Goal: Register for event/course

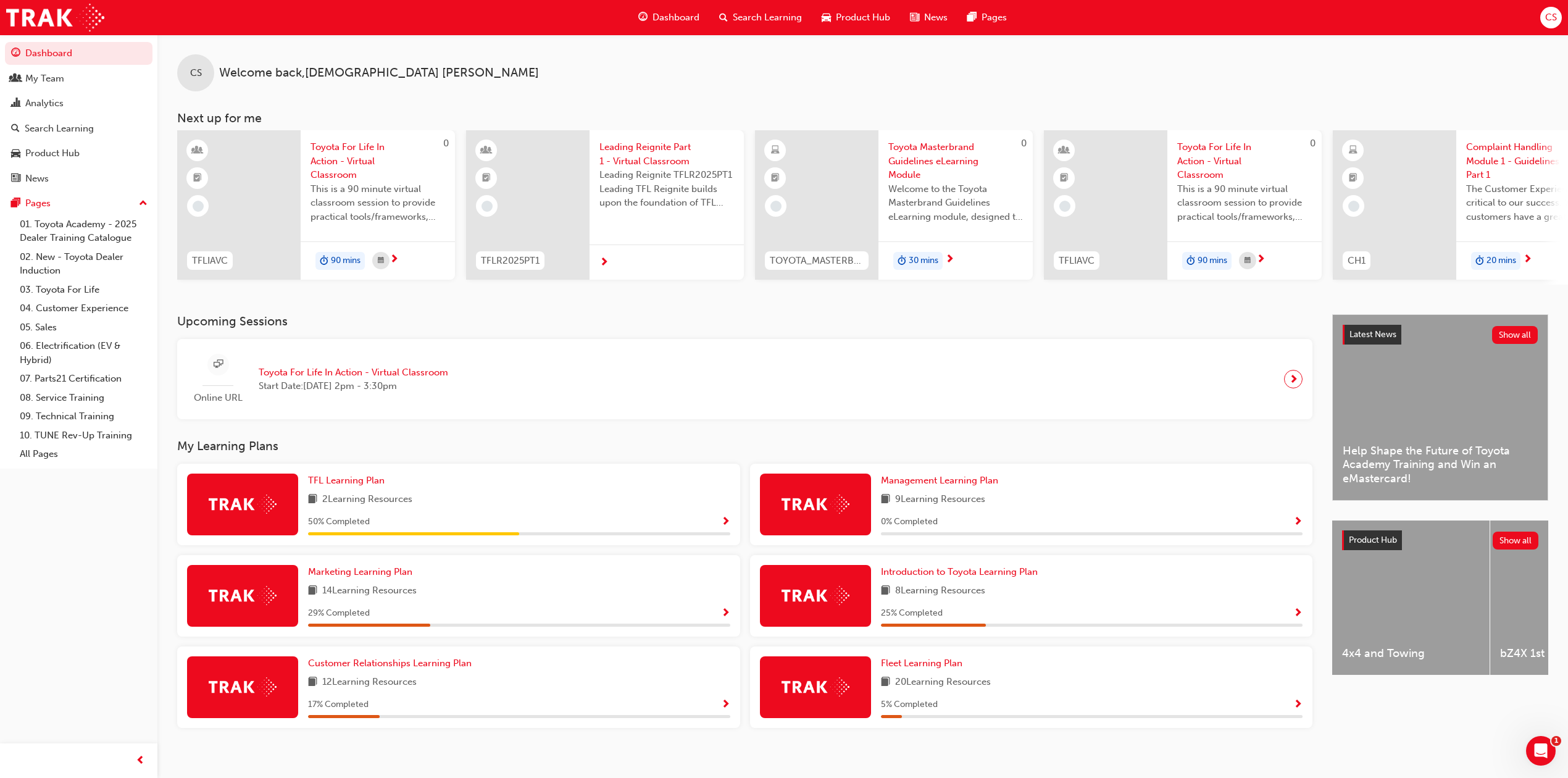
click at [341, 168] on span "Toyota For Life In Action - Virtual Classroom" at bounding box center [377, 161] width 135 height 42
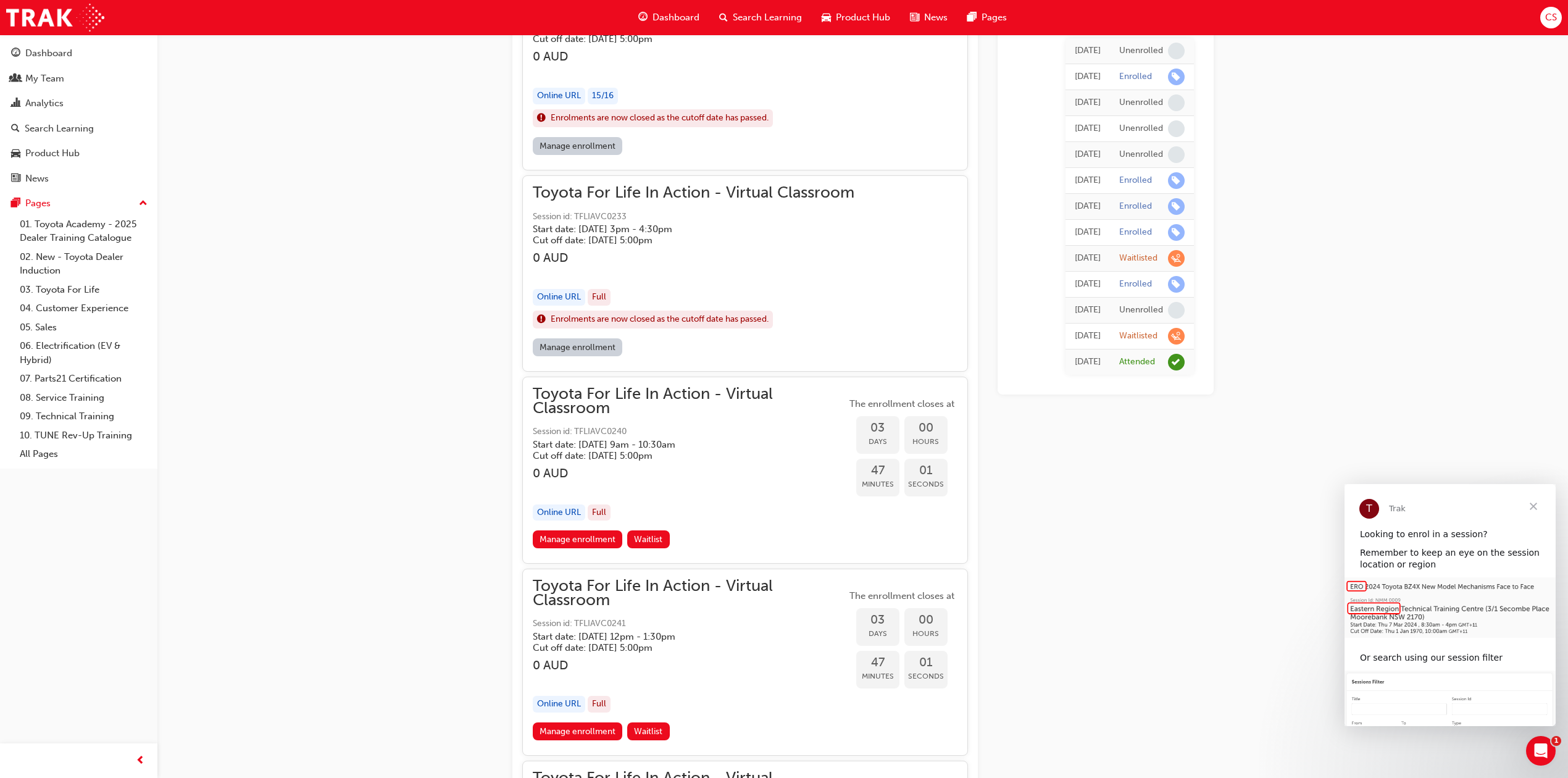
click at [1539, 510] on span "Close" at bounding box center [1533, 506] width 44 height 44
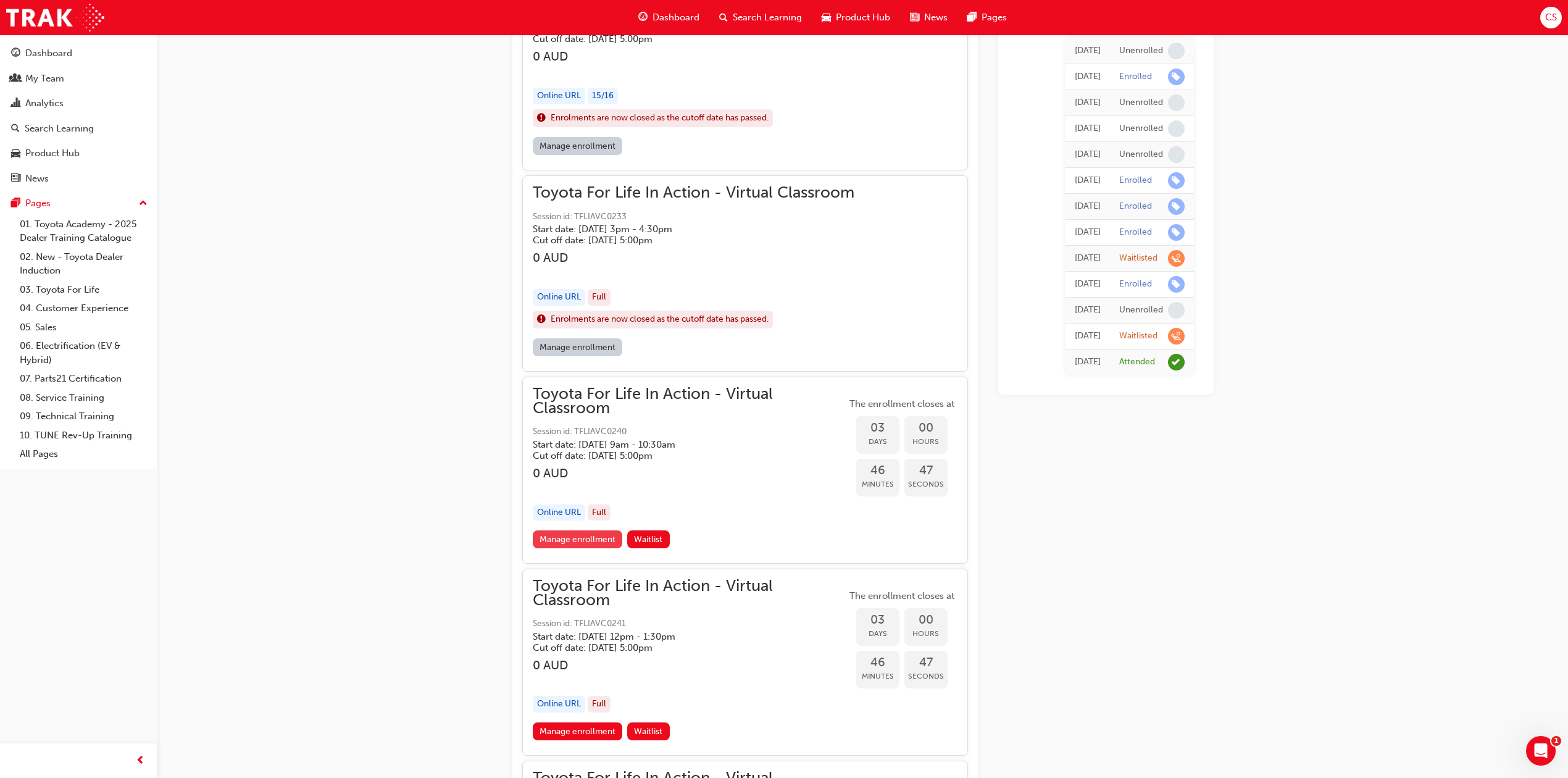
click at [583, 539] on link "Manage enrollment" at bounding box center [578, 539] width 90 height 18
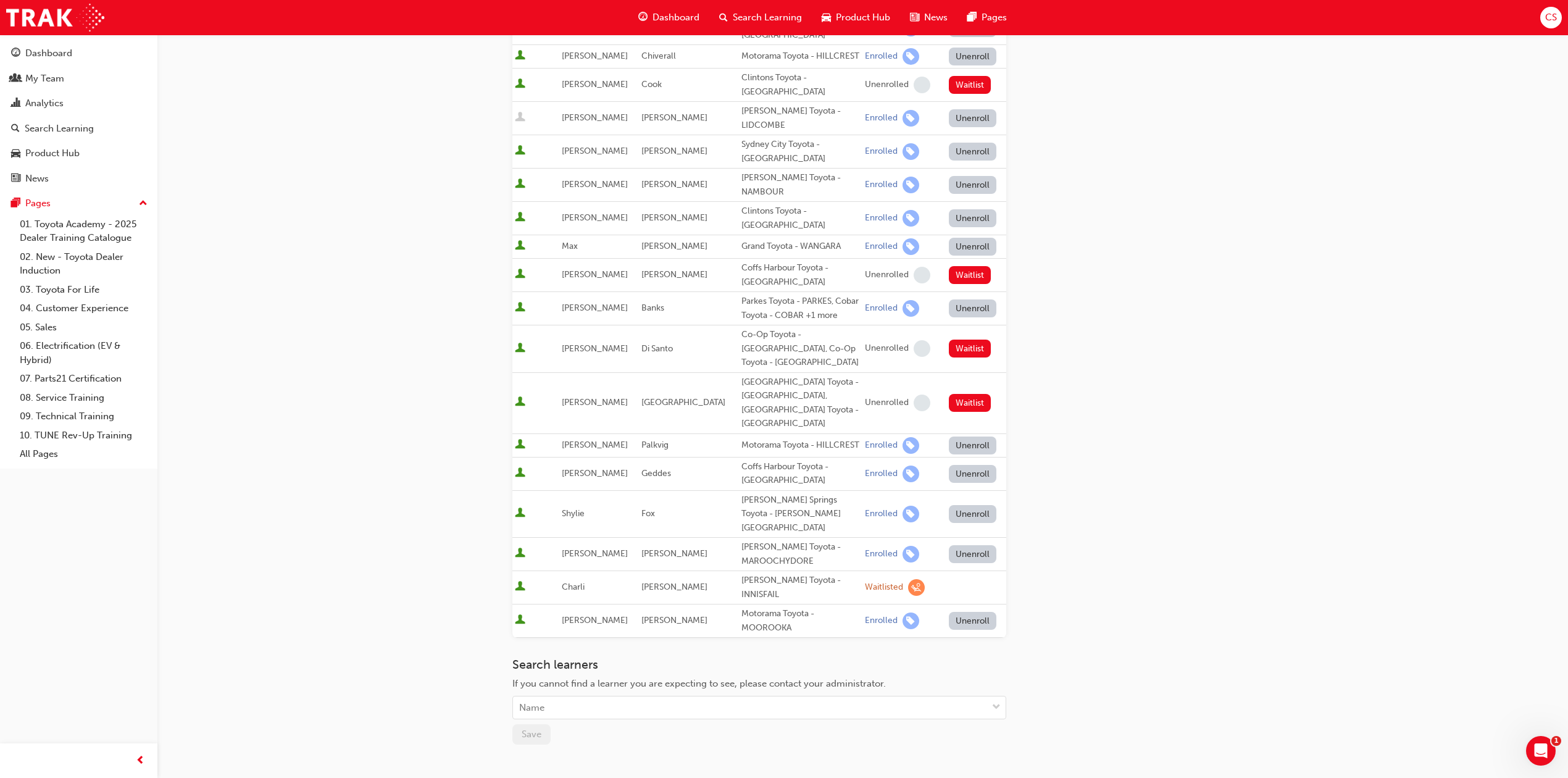
scroll to position [498, 0]
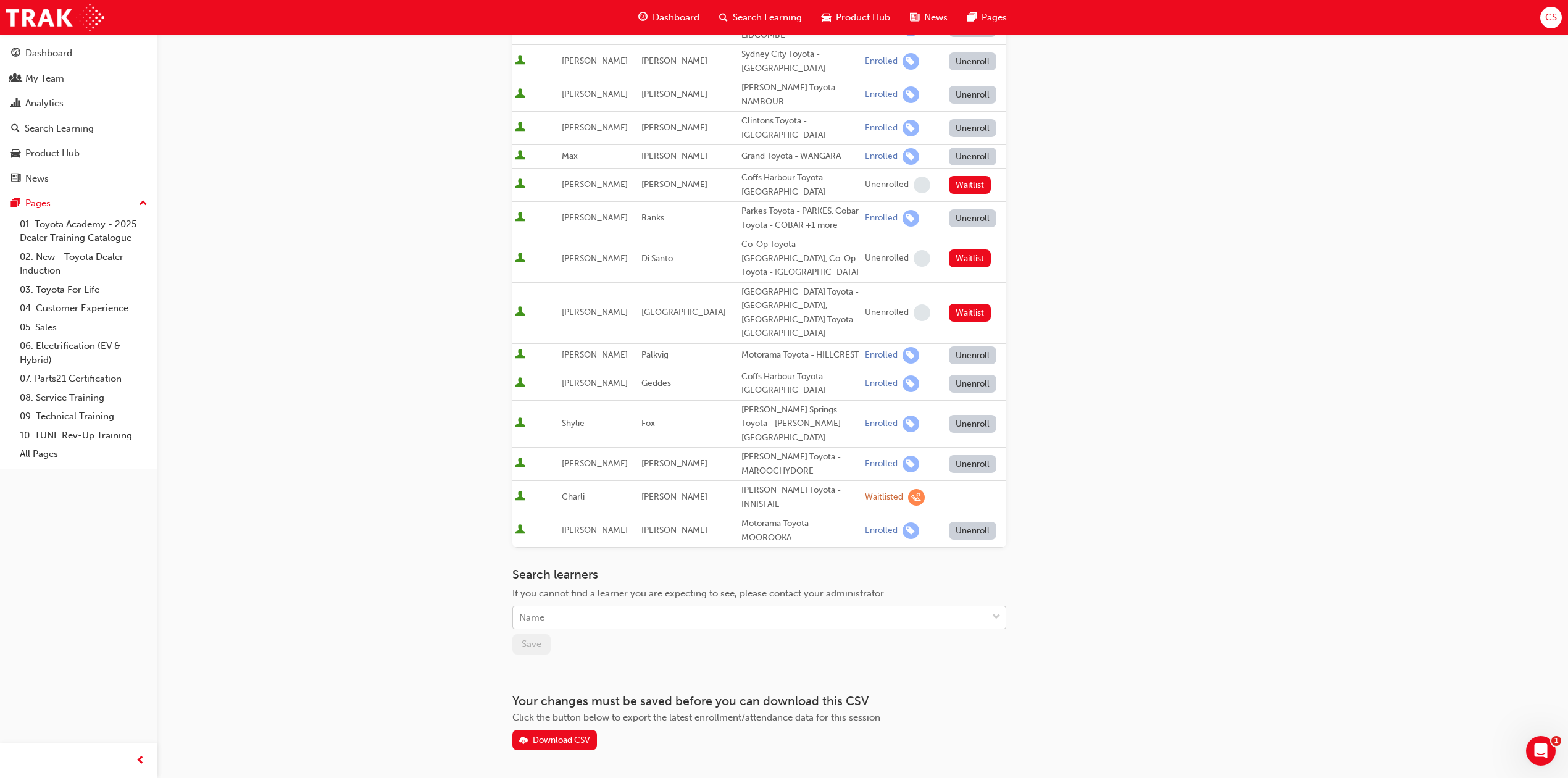
click at [623, 607] on div "Name" at bounding box center [750, 617] width 474 height 21
type input "[PERSON_NAME]"
click at [623, 607] on div "[PERSON_NAME]" at bounding box center [750, 617] width 474 height 21
type input "tric"
click at [615, 598] on div "[PERSON_NAME] - [GEOGRAPHIC_DATA] Toyota - EMERALD" at bounding box center [759, 606] width 494 height 24
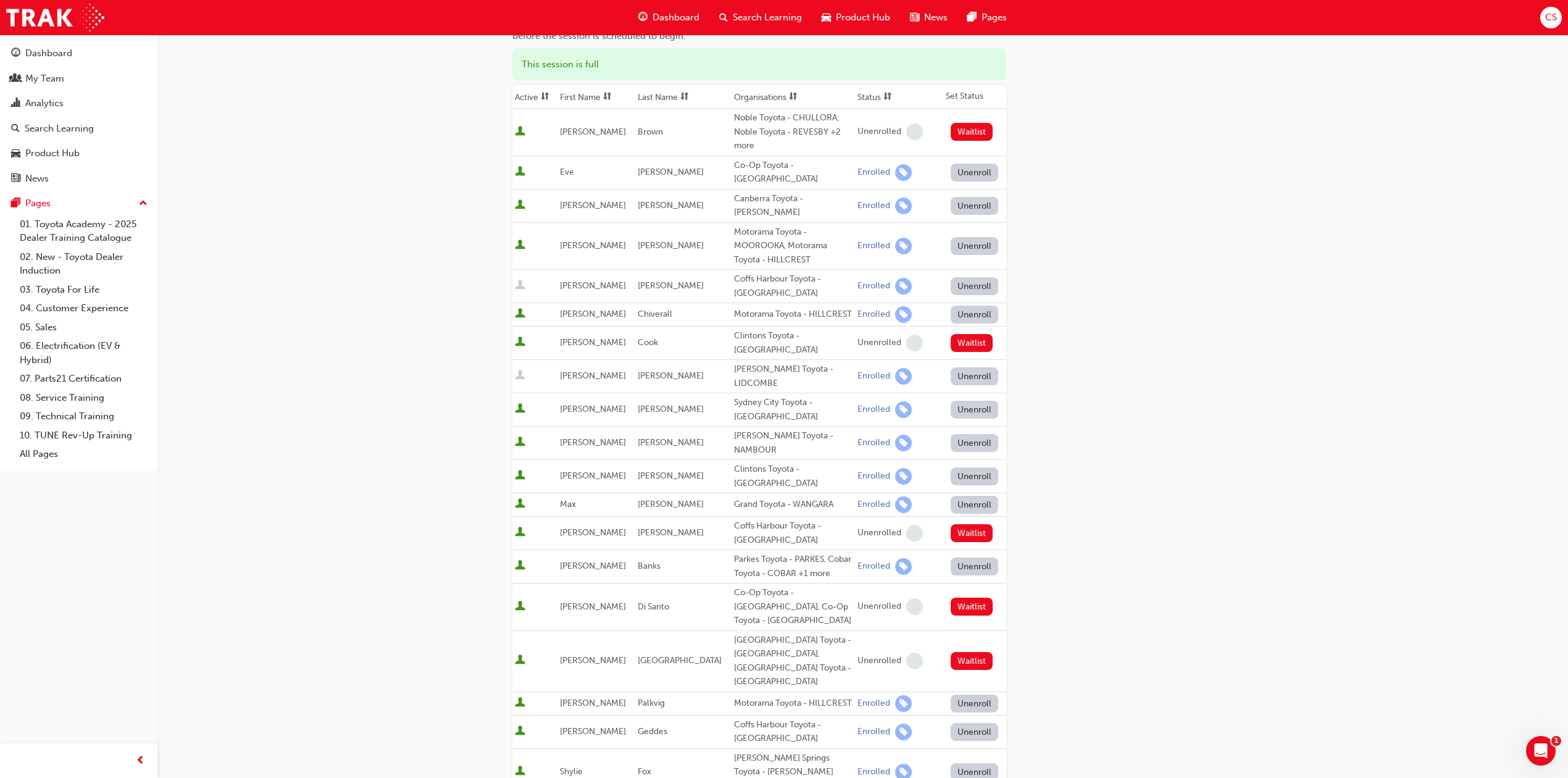
scroll to position [0, 0]
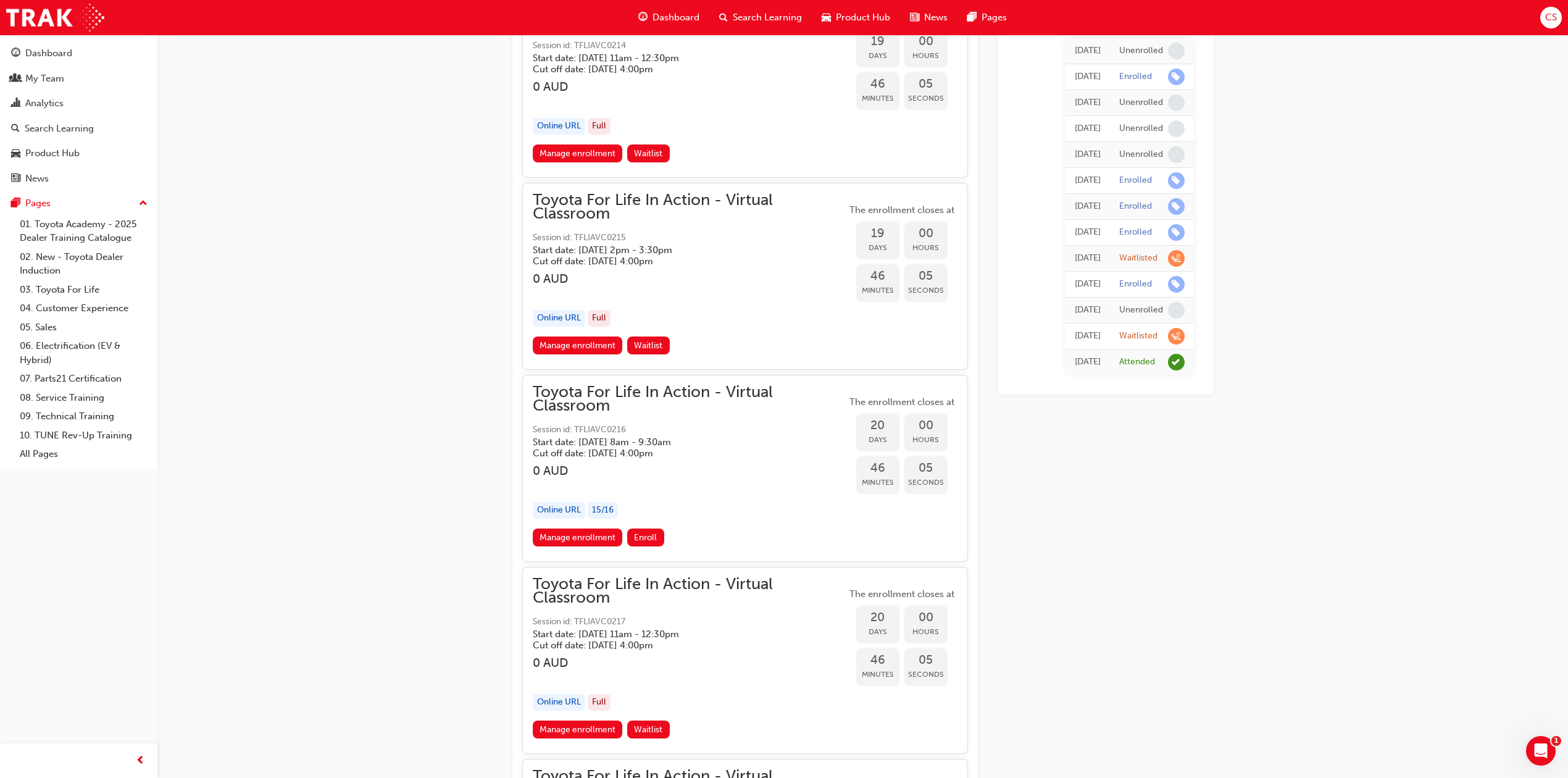
scroll to position [8283, 0]
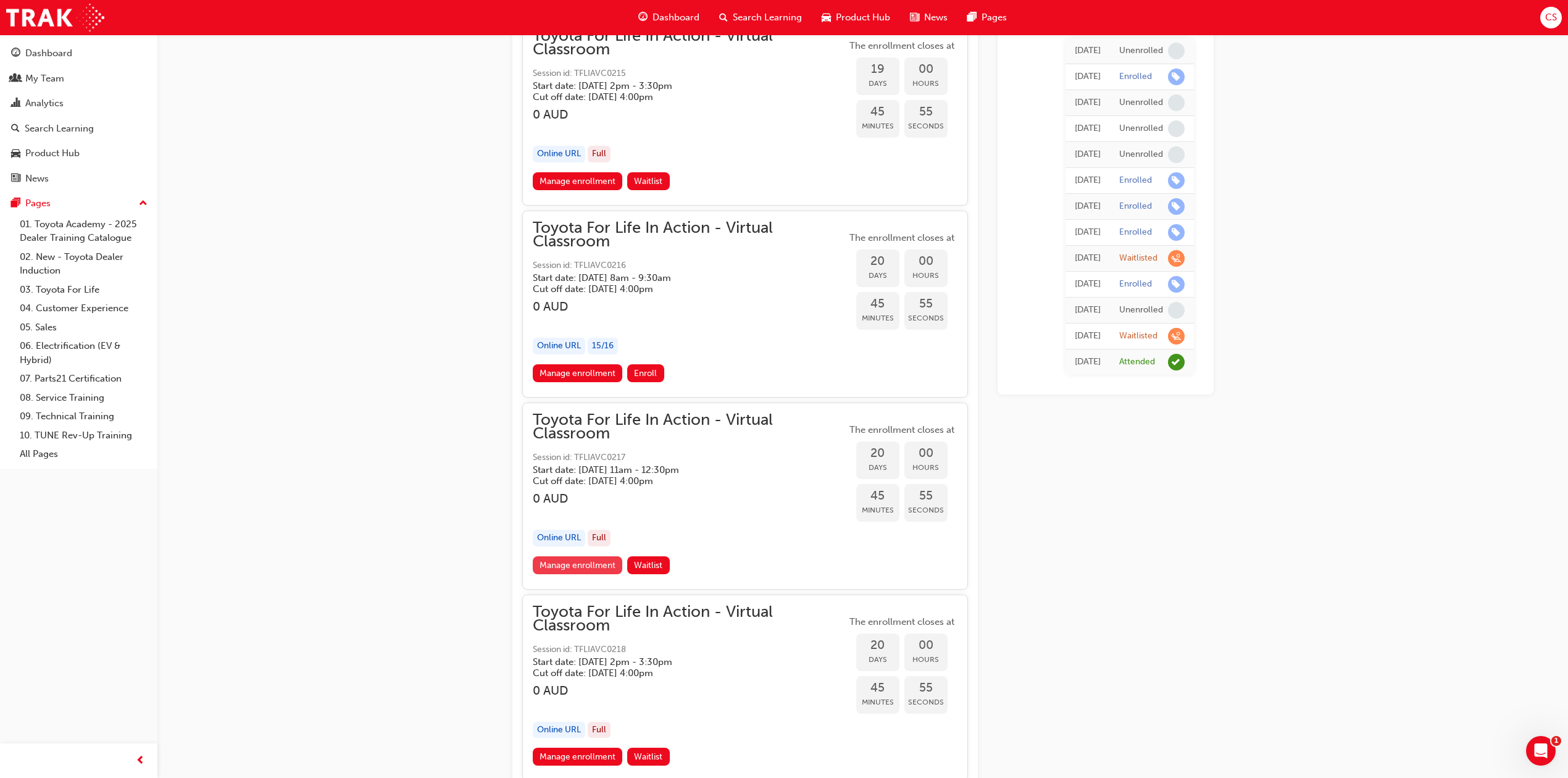
click at [592, 574] on link "Manage enrollment" at bounding box center [578, 565] width 90 height 18
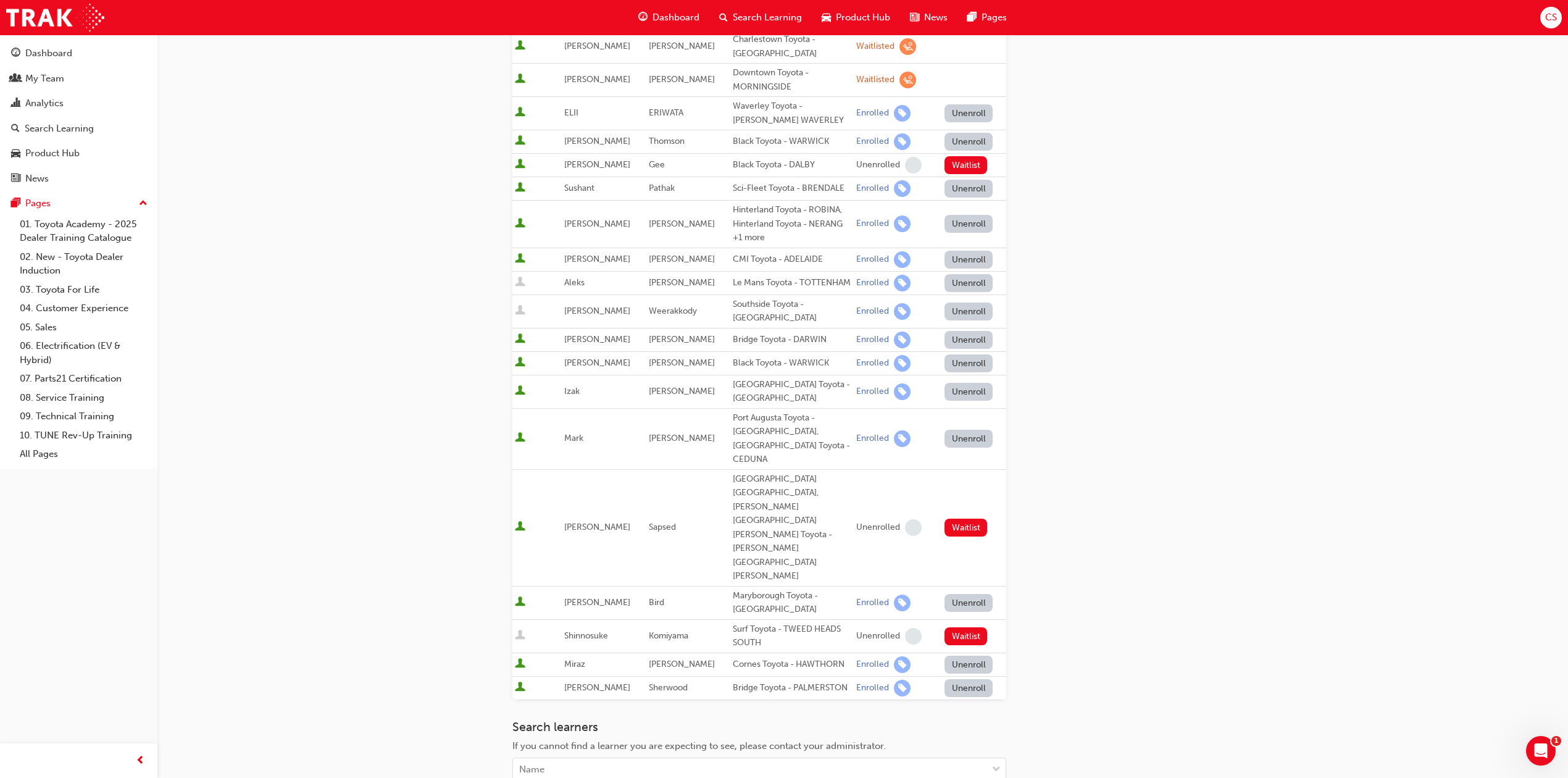
scroll to position [460, 0]
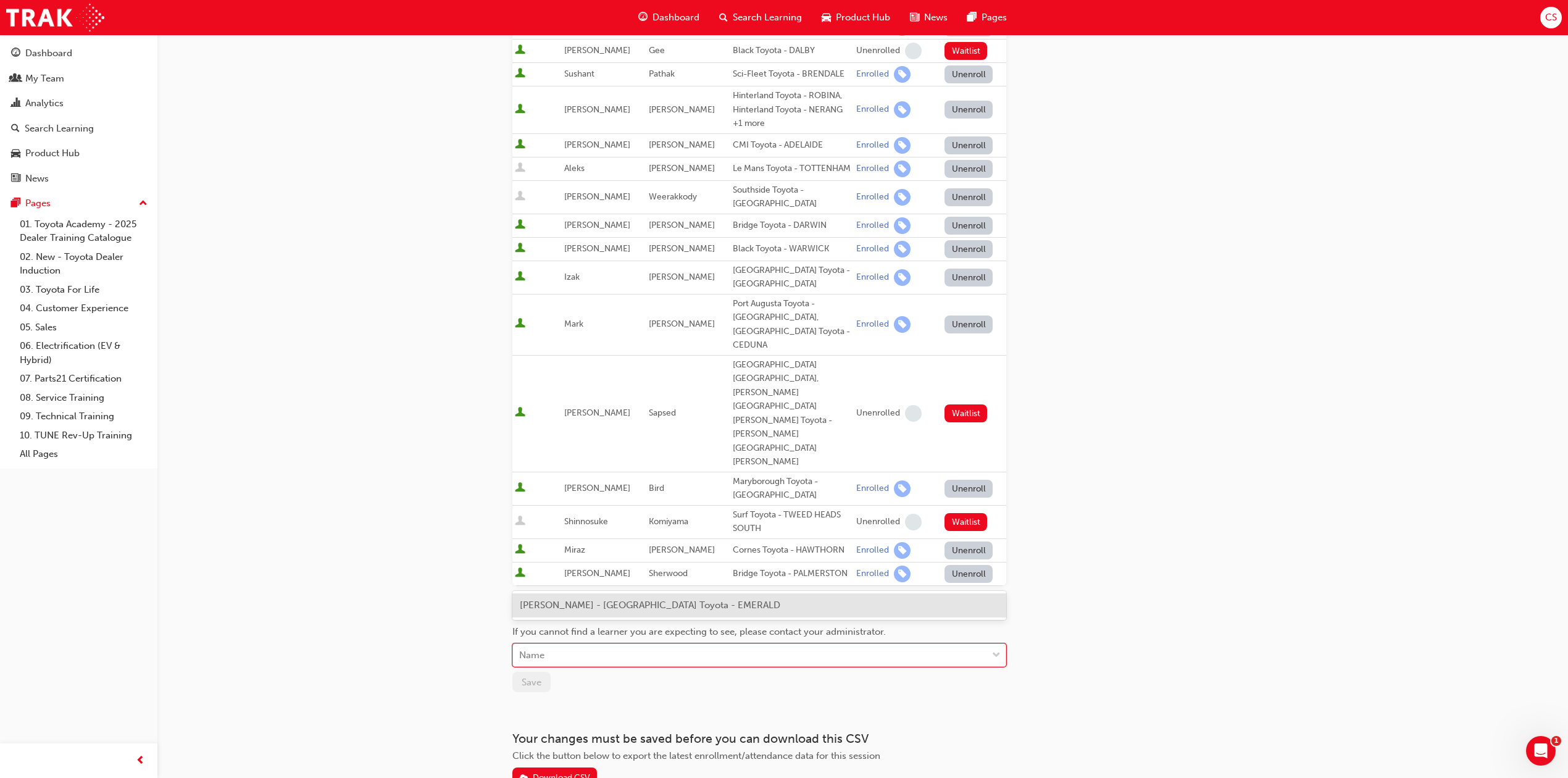
click at [640, 645] on div "Name" at bounding box center [750, 655] width 474 height 21
type input "tric"
click at [581, 612] on div "[PERSON_NAME] - [GEOGRAPHIC_DATA] Toyota - EMERALD" at bounding box center [759, 605] width 494 height 24
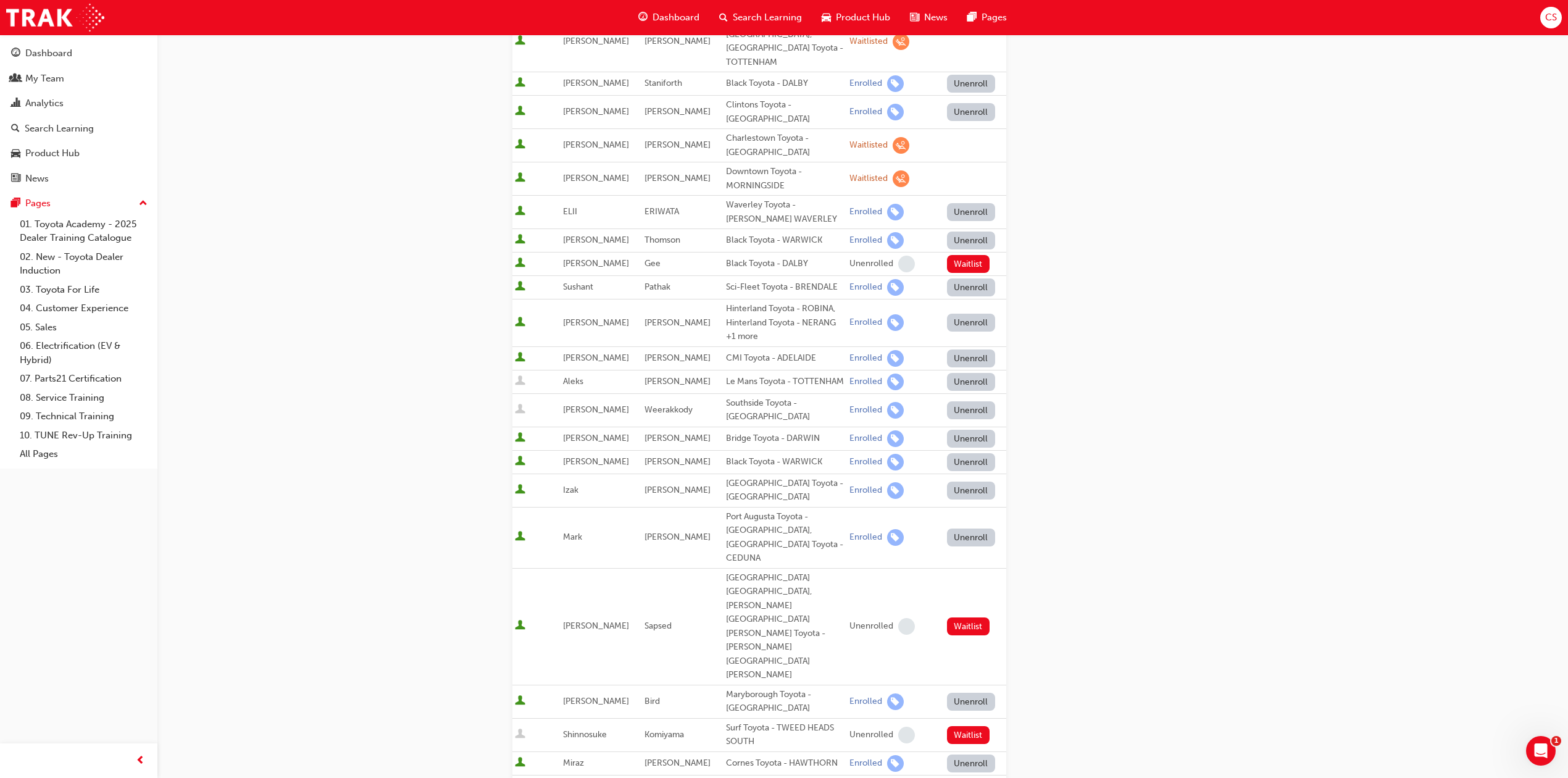
scroll to position [494, 0]
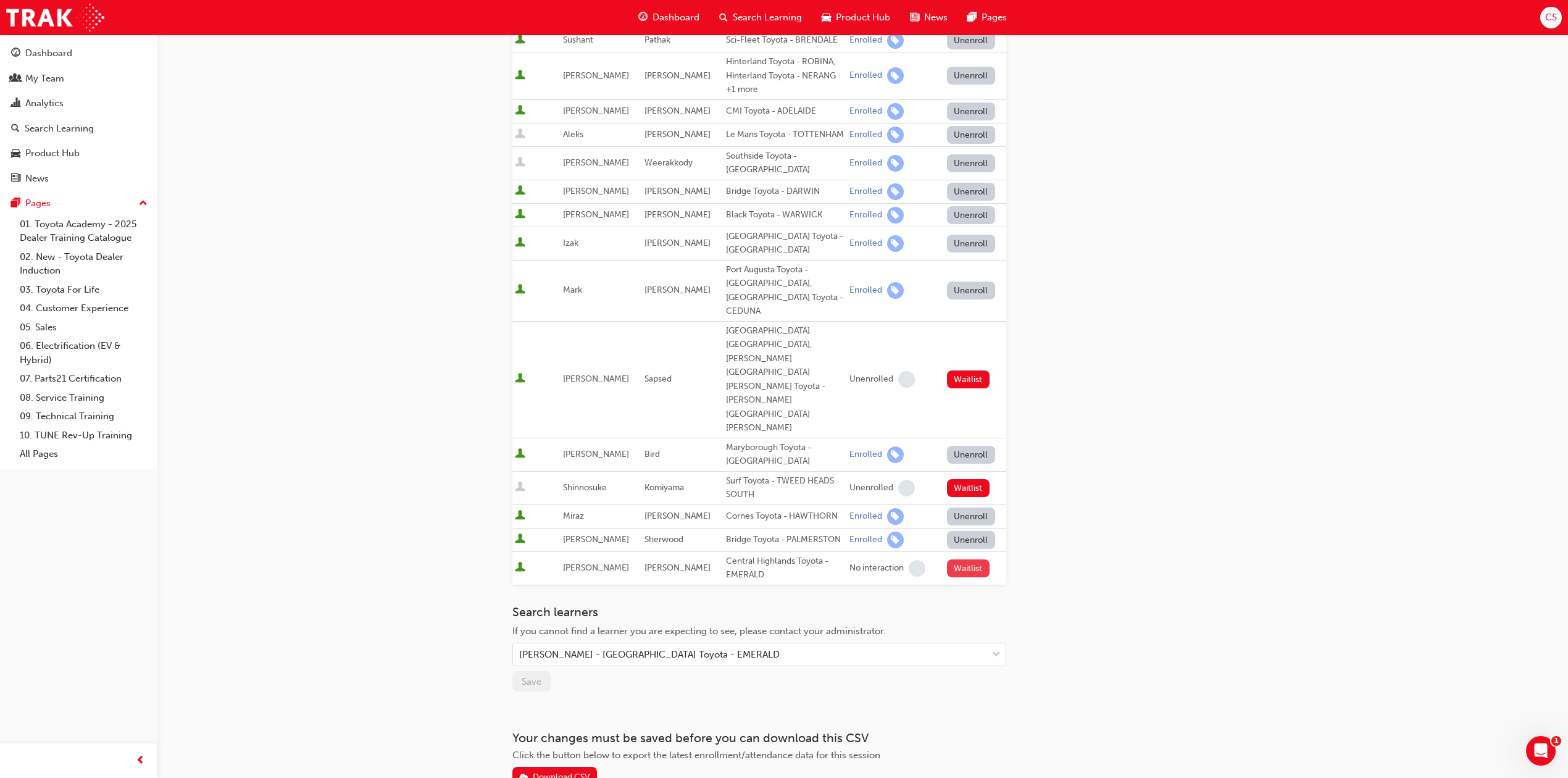
click at [959, 559] on button "Waitlist" at bounding box center [968, 569] width 42 height 18
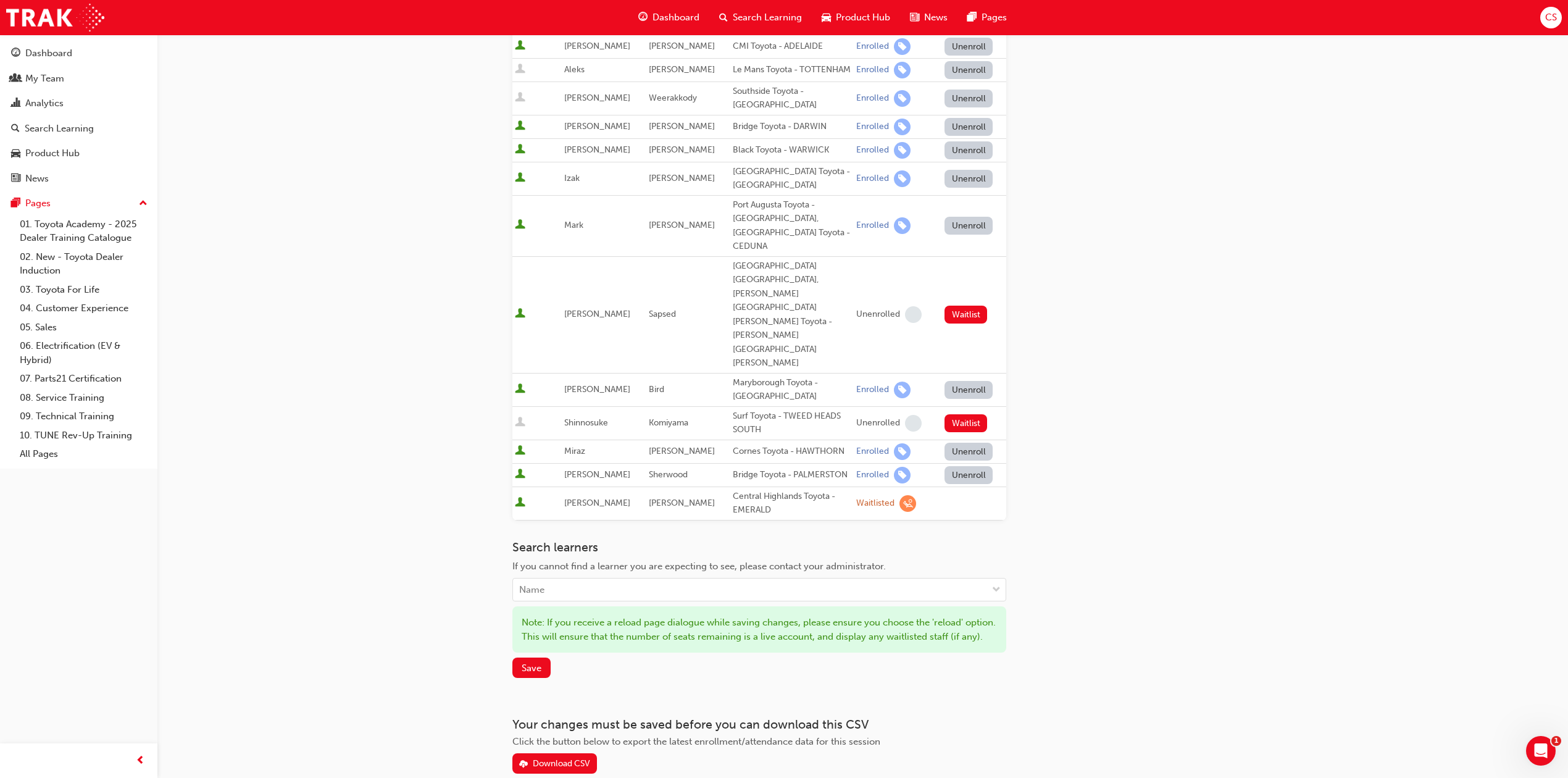
scroll to position [0, 0]
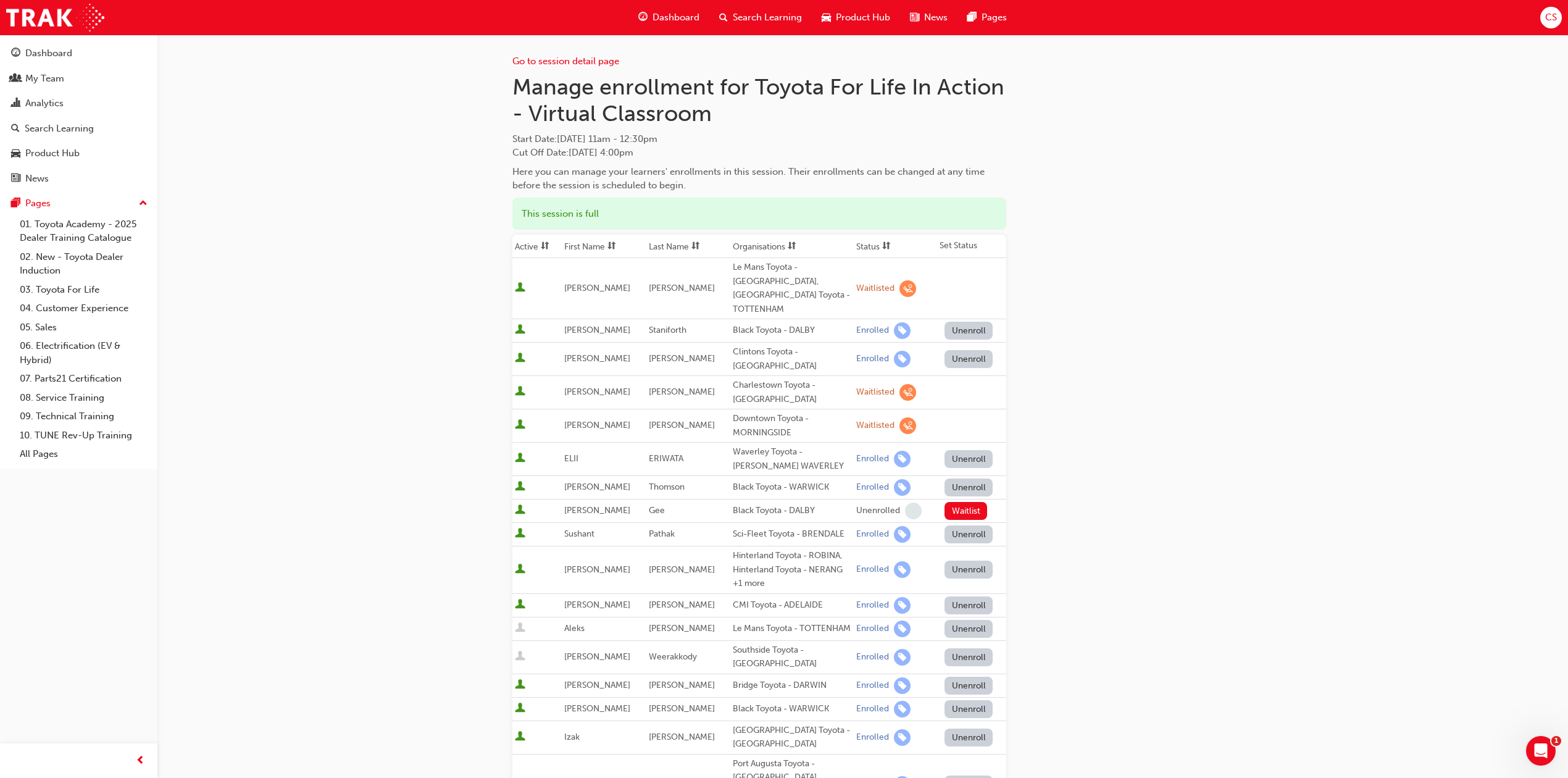
click at [1338, 116] on div "Go to session detail page Manage enrollment for Toyota For Life In Action - Vir…" at bounding box center [784, 701] width 1568 height 1402
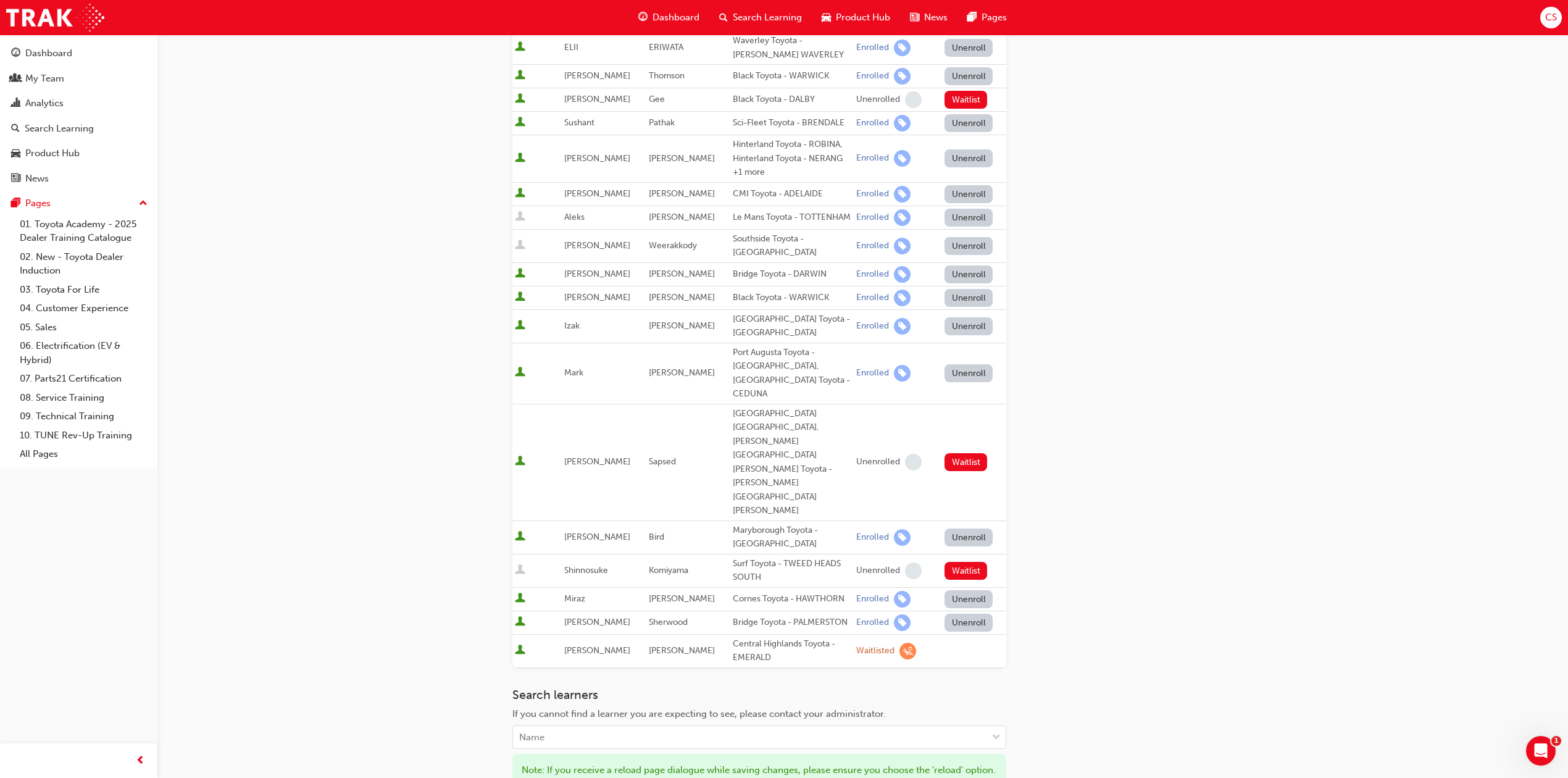
scroll to position [559, 0]
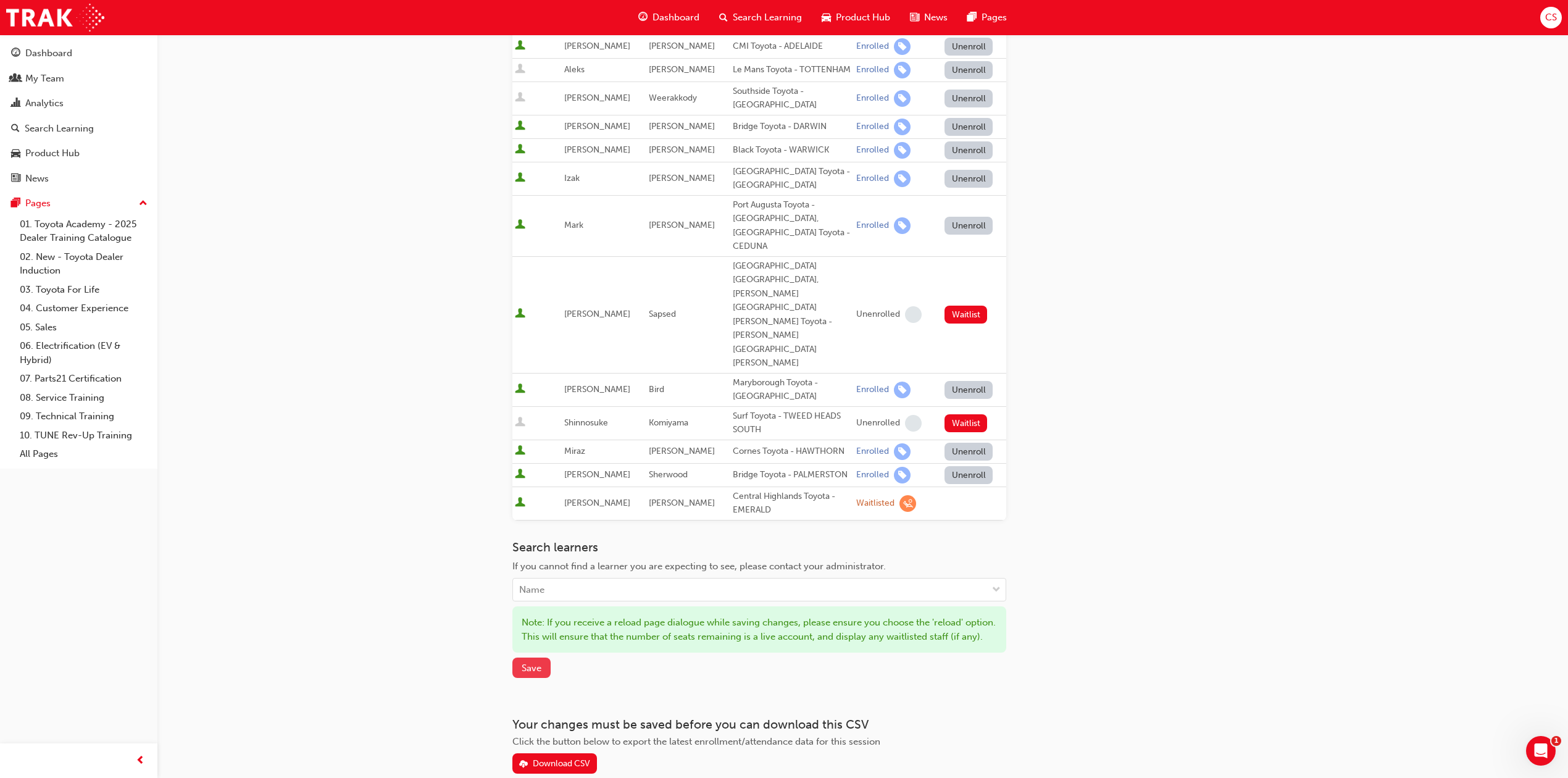
click at [529, 662] on span "Save" at bounding box center [531, 667] width 20 height 11
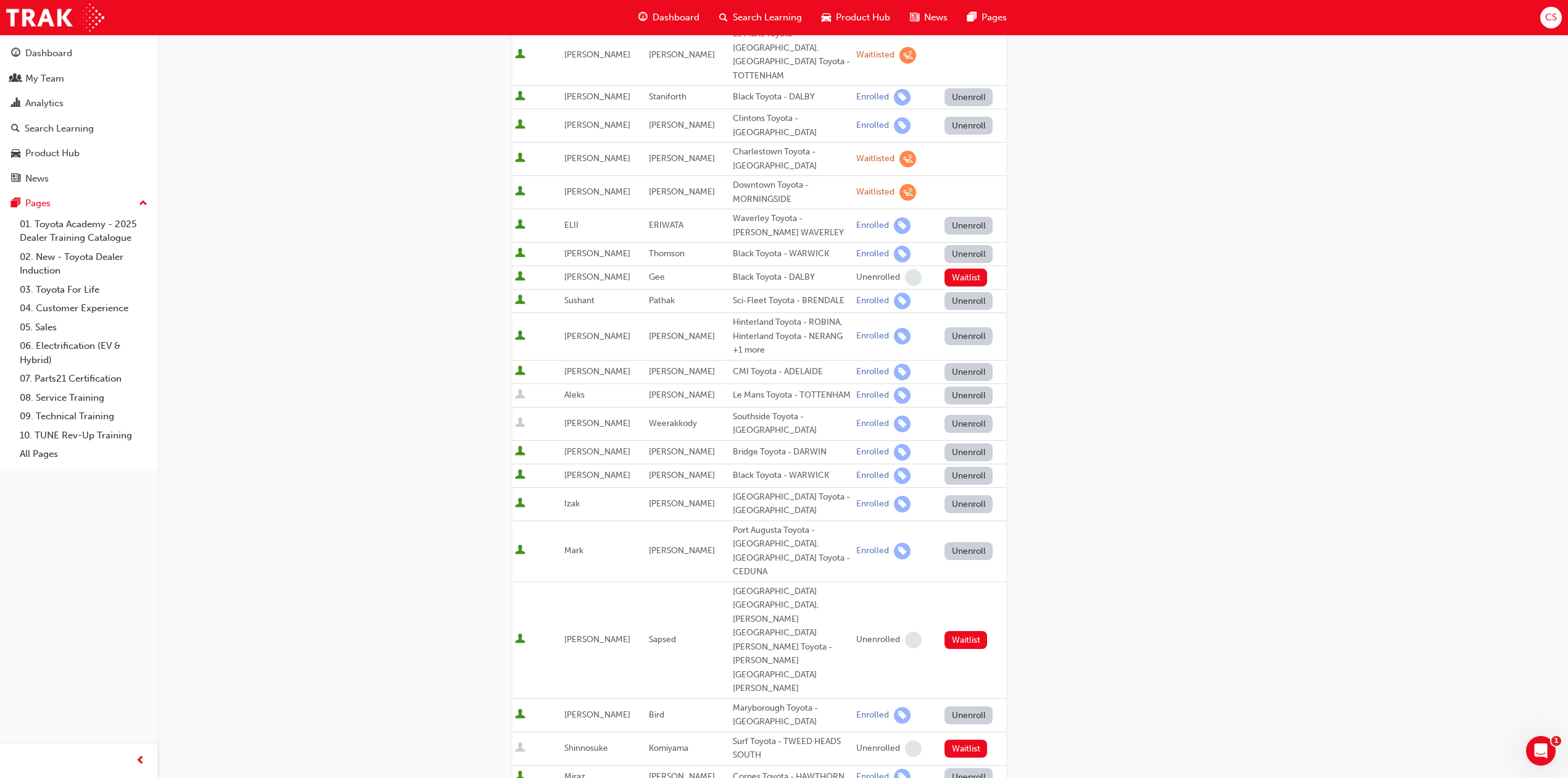
scroll to position [0, 0]
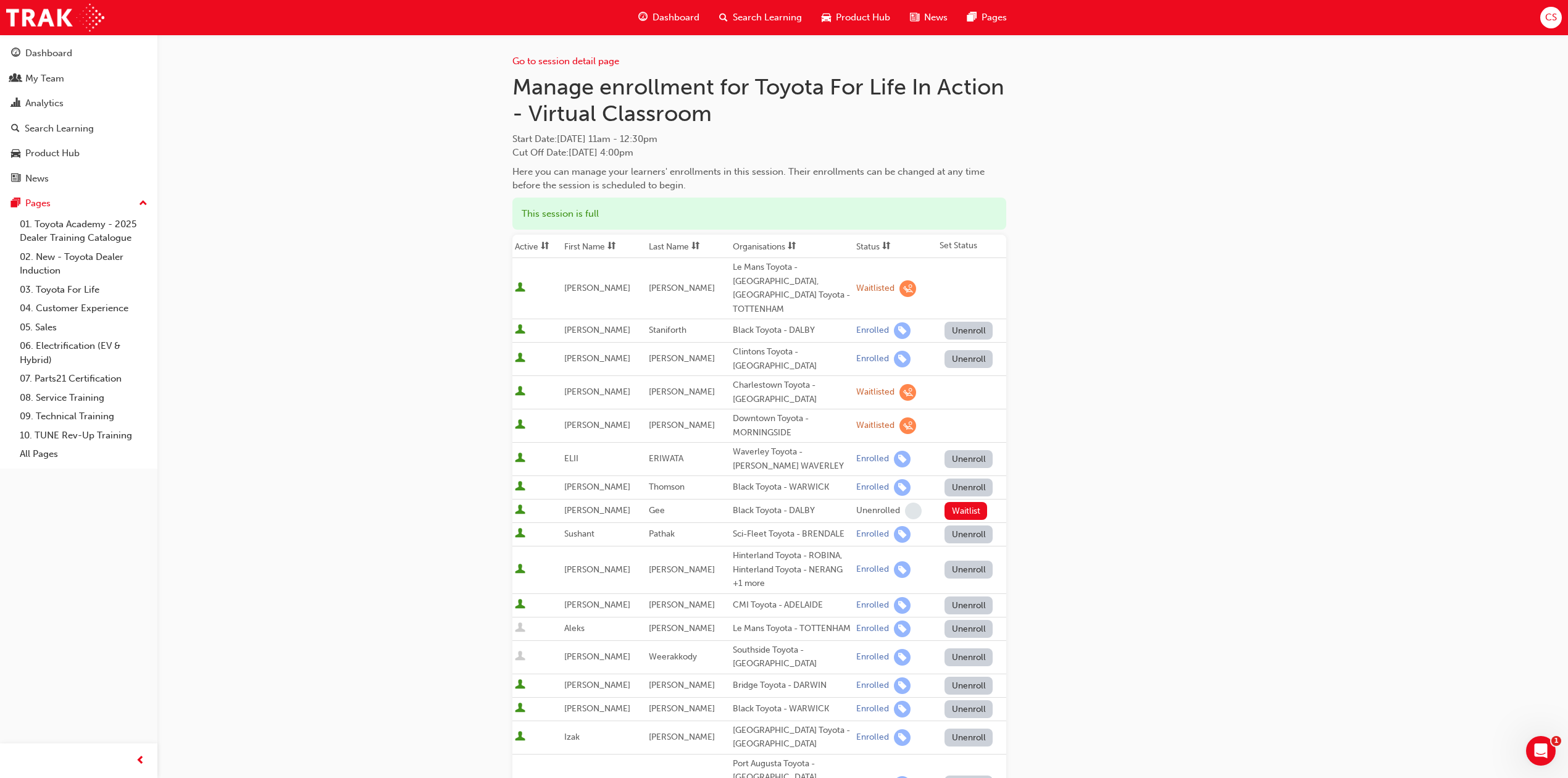
click at [672, 23] on span "Dashboard" at bounding box center [676, 18] width 47 height 14
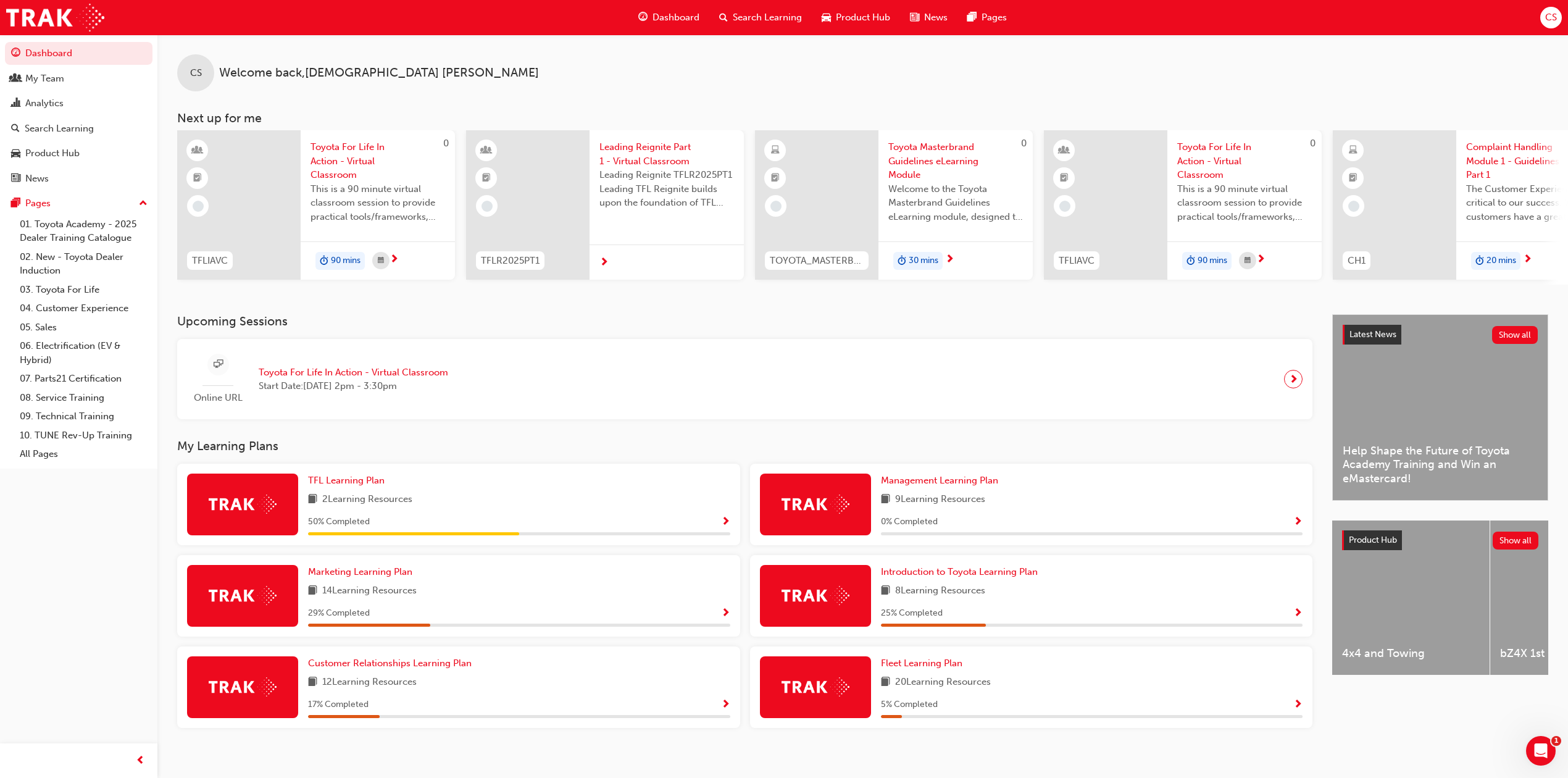
click at [341, 146] on span "Toyota For Life In Action - Virtual Classroom" at bounding box center [377, 161] width 135 height 42
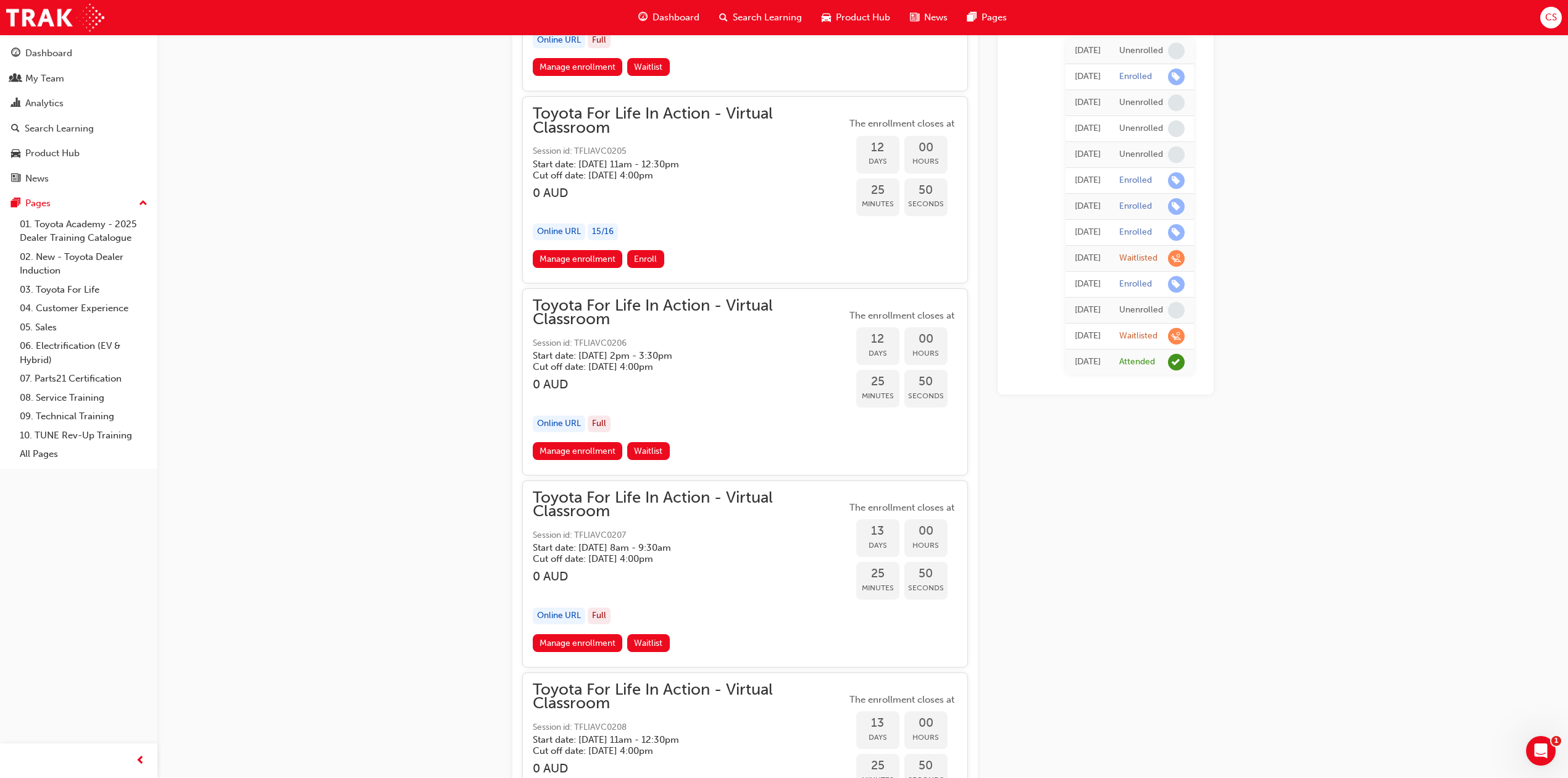
scroll to position [5093, 0]
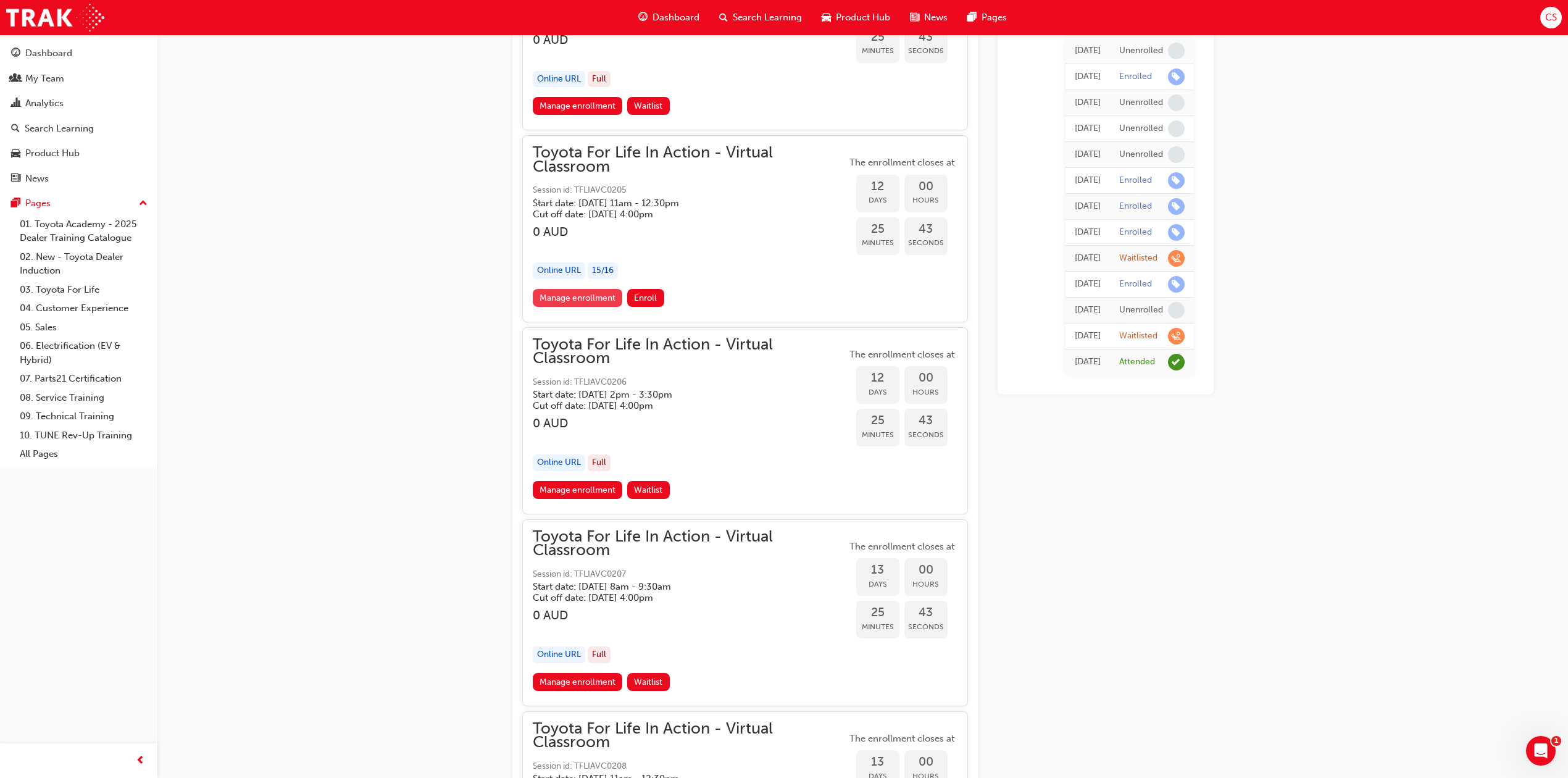
click at [580, 307] on link "Manage enrollment" at bounding box center [578, 298] width 90 height 18
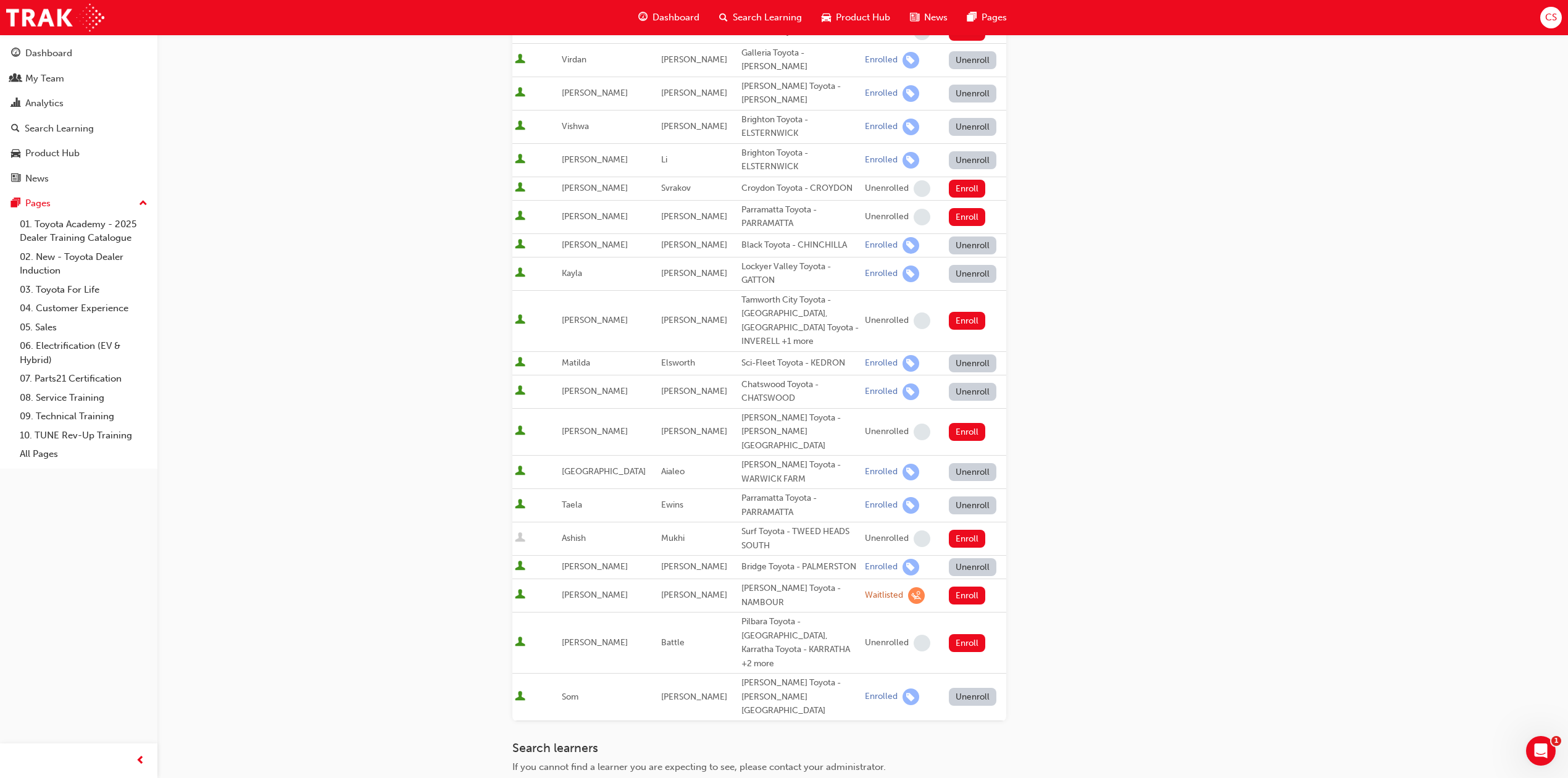
scroll to position [522, 0]
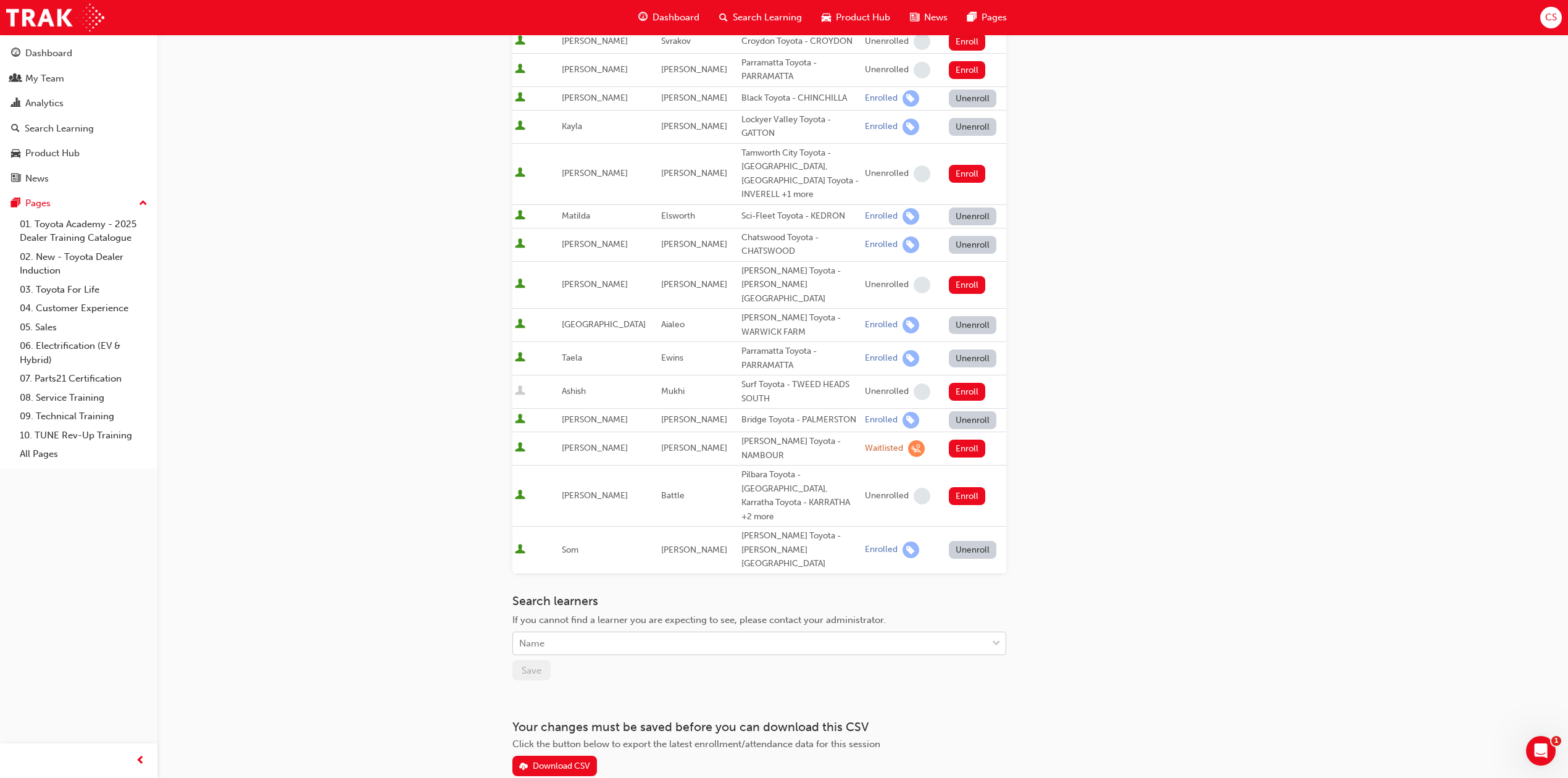
click at [625, 633] on div "Name" at bounding box center [750, 643] width 474 height 21
type input "ed"
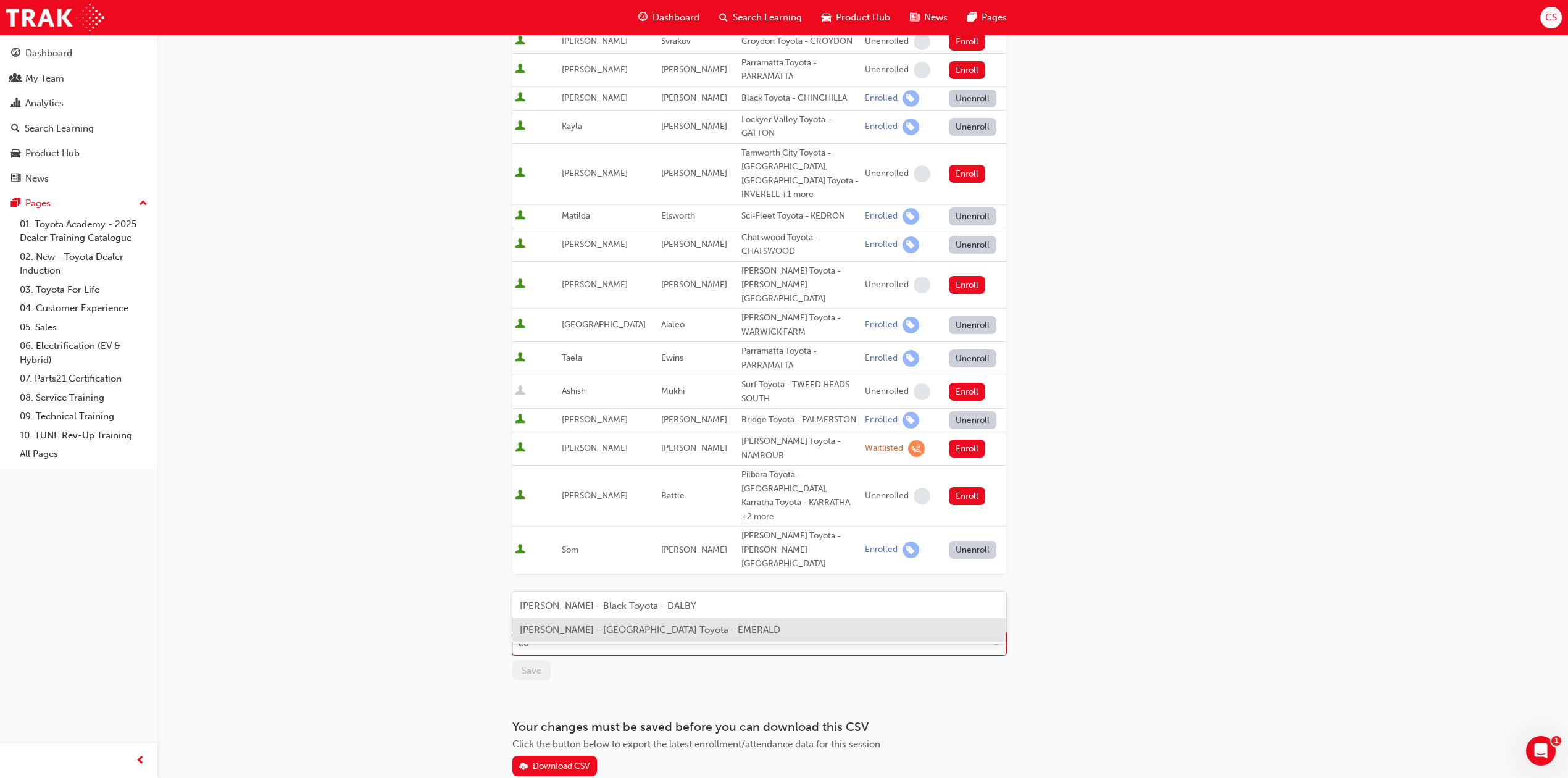
click at [633, 624] on span "[PERSON_NAME] - [GEOGRAPHIC_DATA] Toyota - EMERALD" at bounding box center [650, 629] width 261 height 11
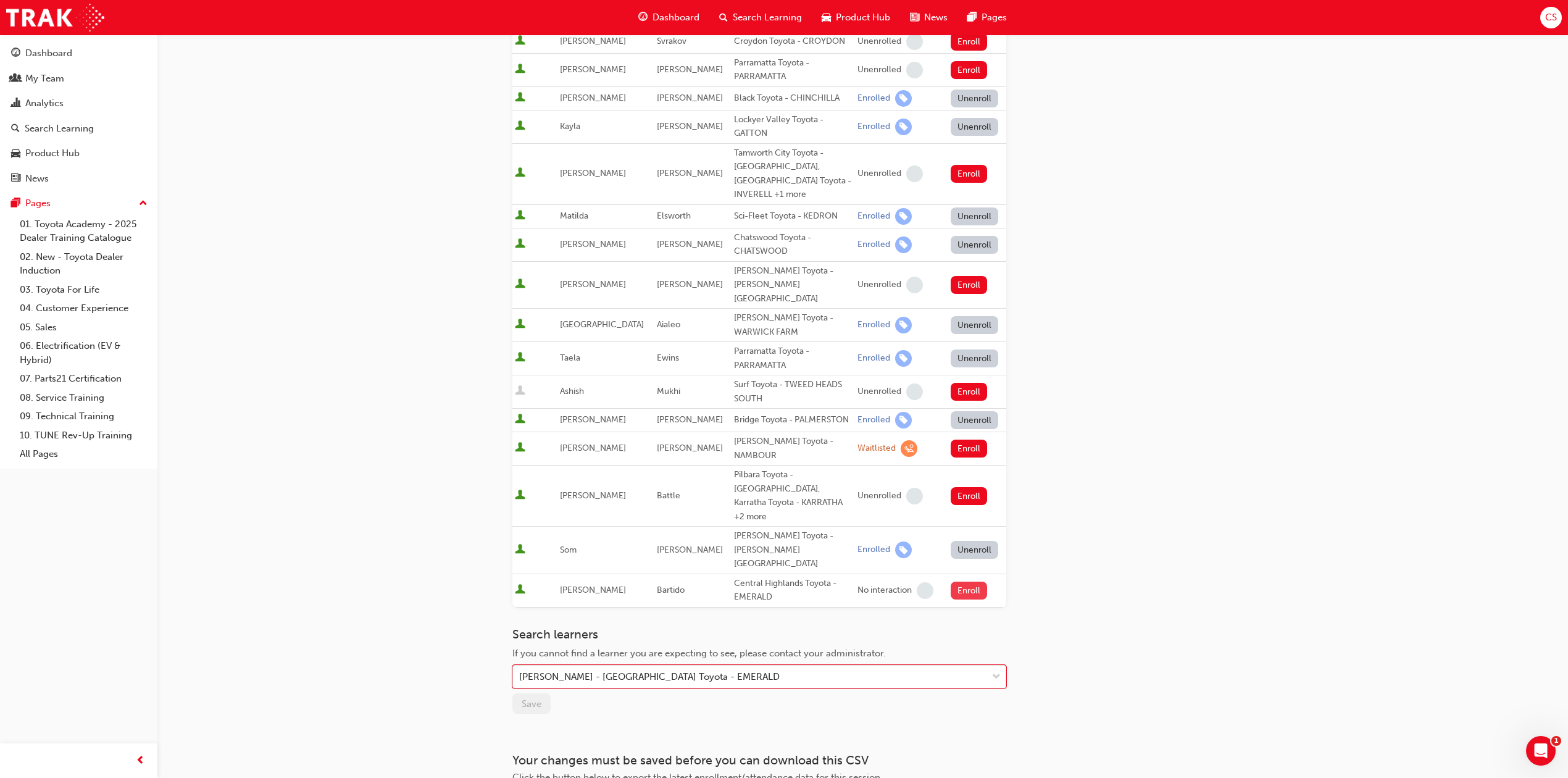
click at [959, 582] on button "Enroll" at bounding box center [969, 591] width 37 height 18
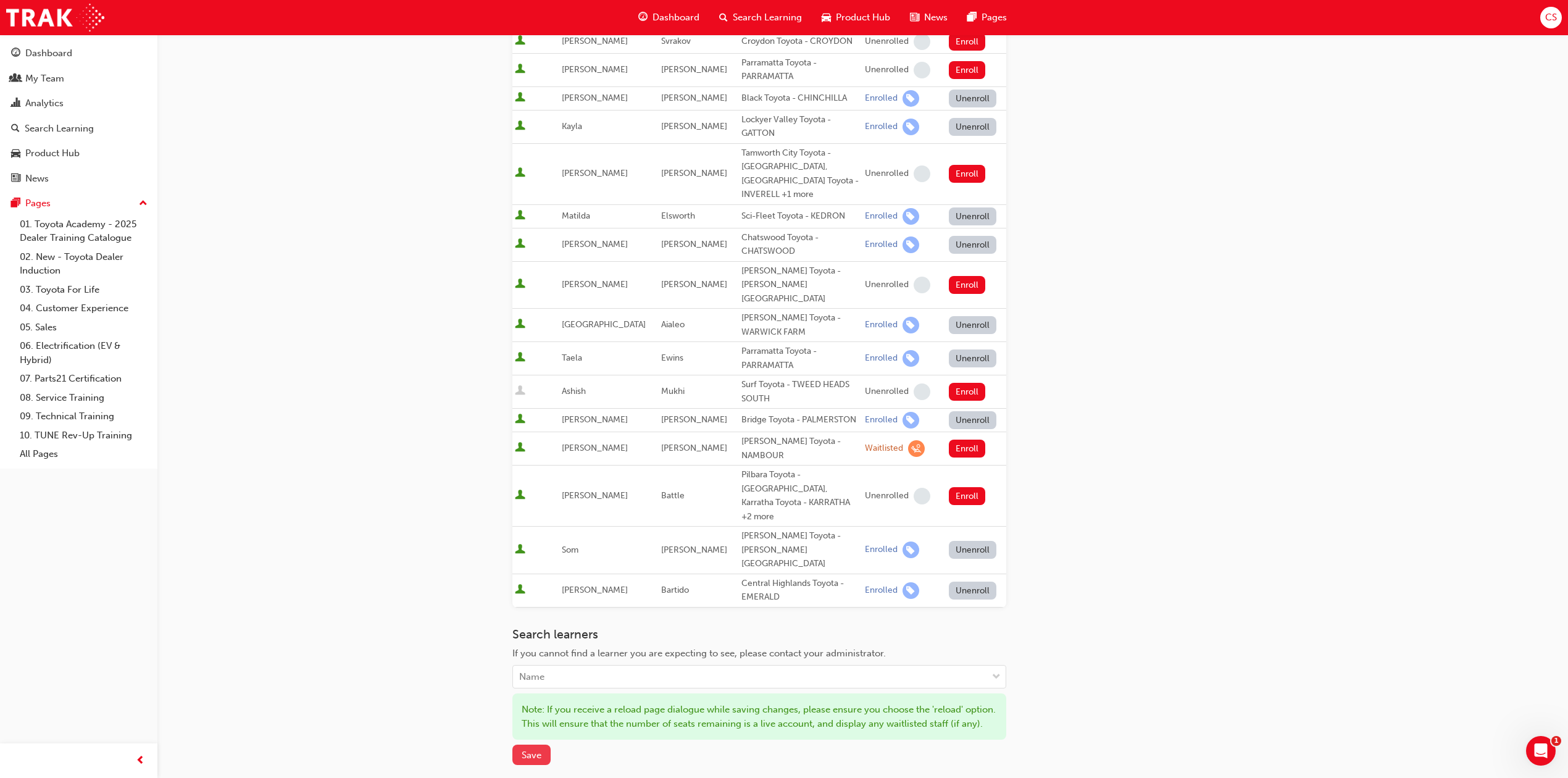
click at [534, 749] on span "Save" at bounding box center [531, 755] width 20 height 11
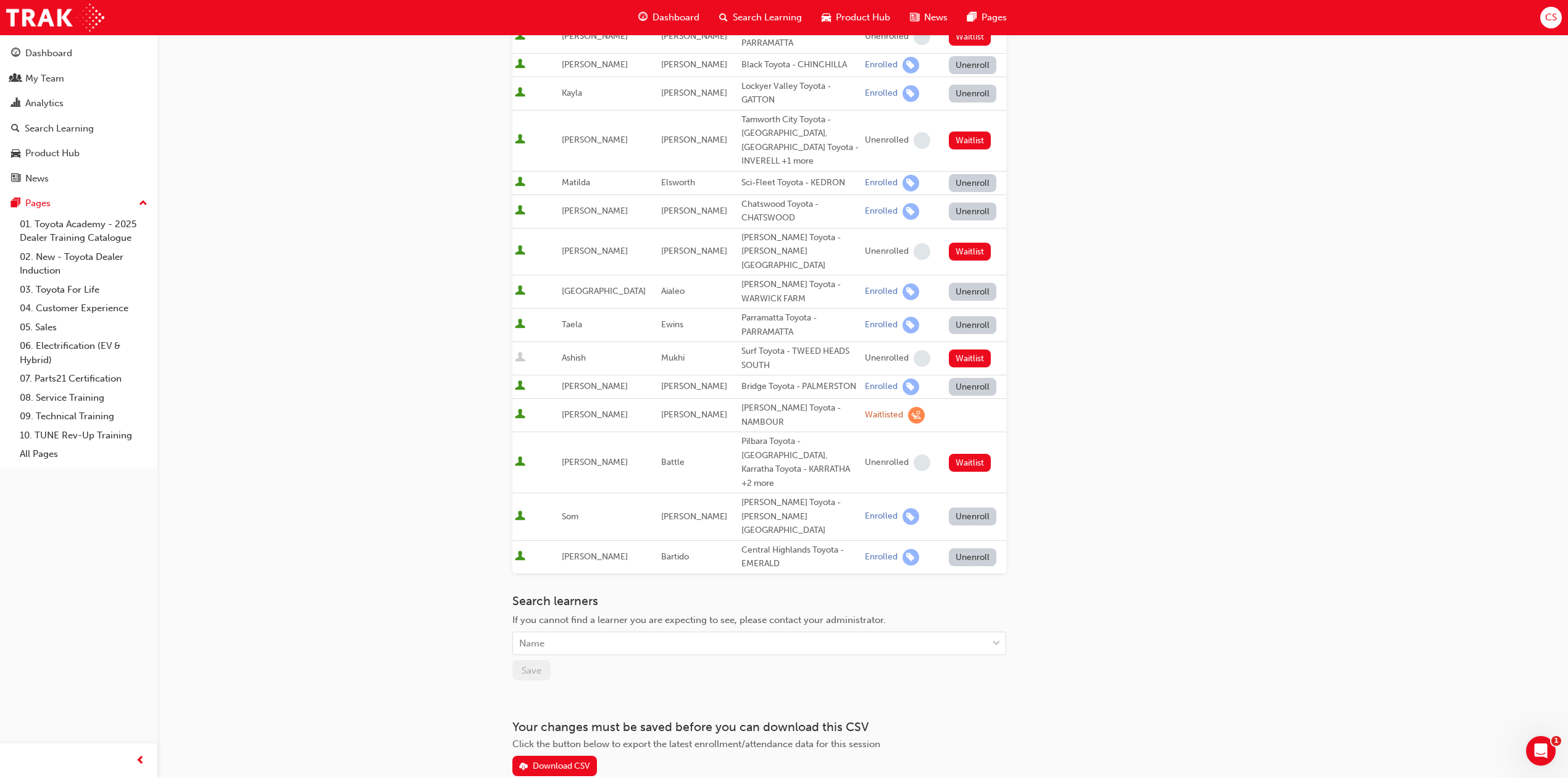
scroll to position [0, 0]
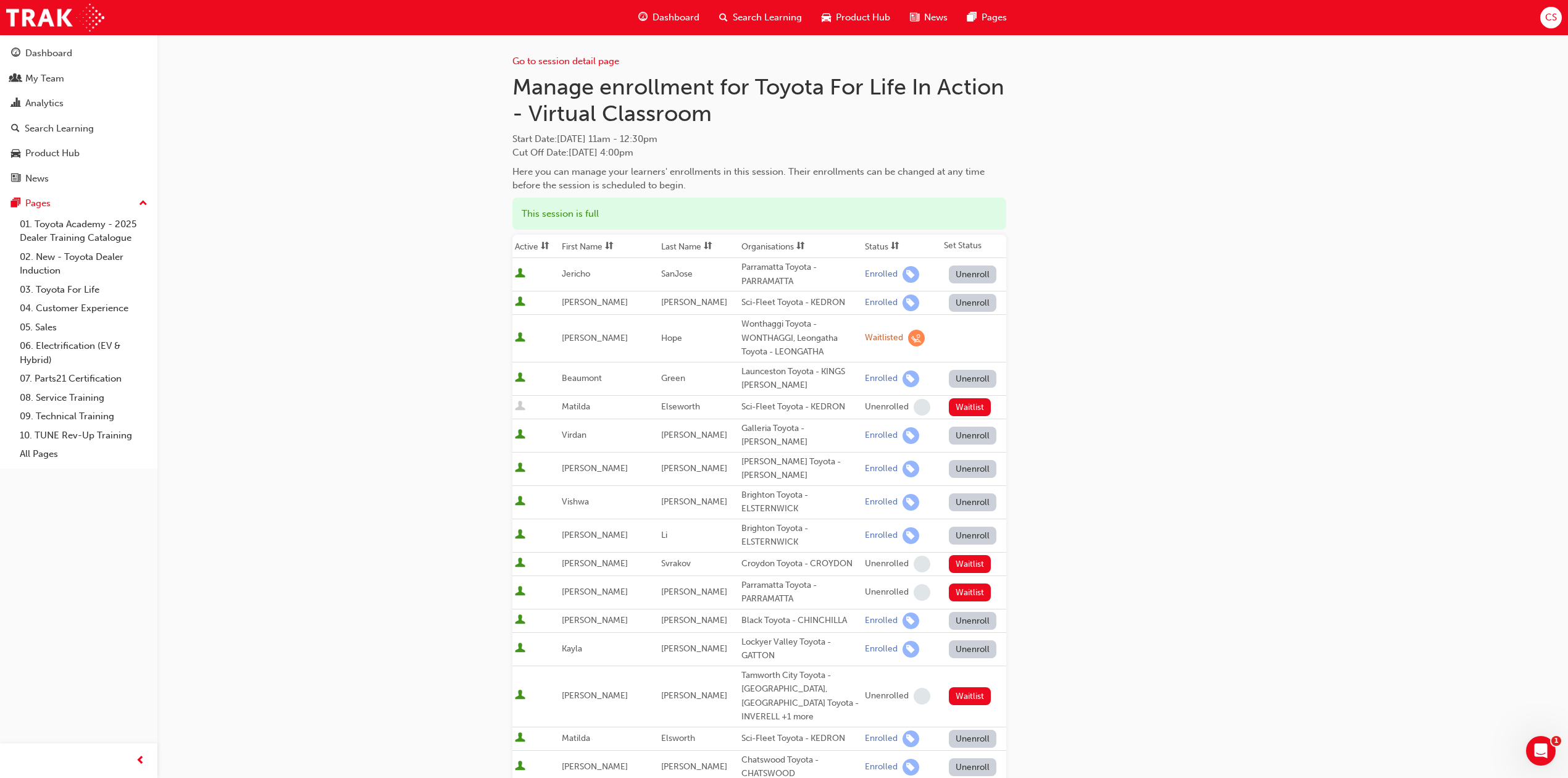
drag, startPoint x: 678, startPoint y: 31, endPoint x: 689, endPoint y: 31, distance: 11.0
click at [678, 31] on div "Dashboard Search Learning Product Hub News Pages" at bounding box center [823, 18] width 398 height 35
click at [674, 18] on span "Dashboard" at bounding box center [676, 18] width 47 height 14
